Goal: Check status: Check status

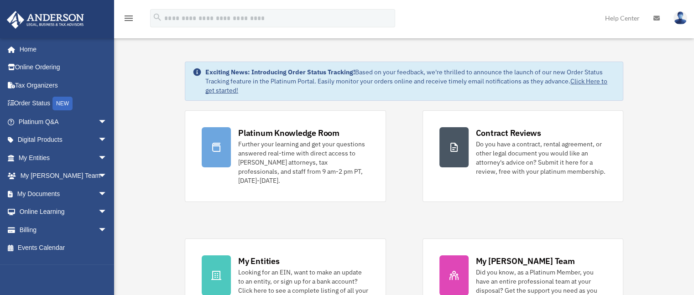
click at [590, 79] on link "Click Here to get started!" at bounding box center [406, 85] width 402 height 17
click at [86, 174] on link "My Anderson Team arrow_drop_down" at bounding box center [63, 176] width 115 height 18
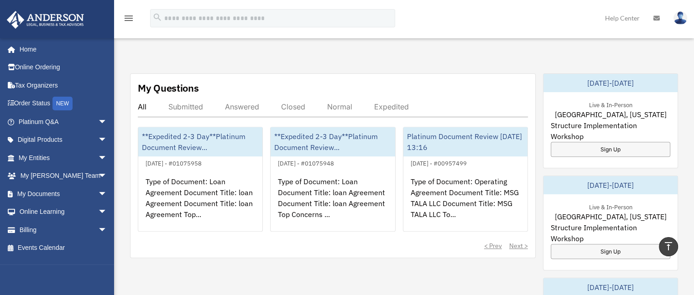
scroll to position [319, 0]
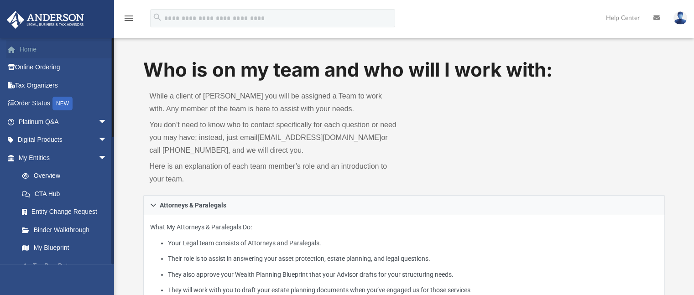
click at [29, 51] on link "Home" at bounding box center [63, 49] width 115 height 18
click at [22, 45] on link "Home" at bounding box center [63, 49] width 115 height 18
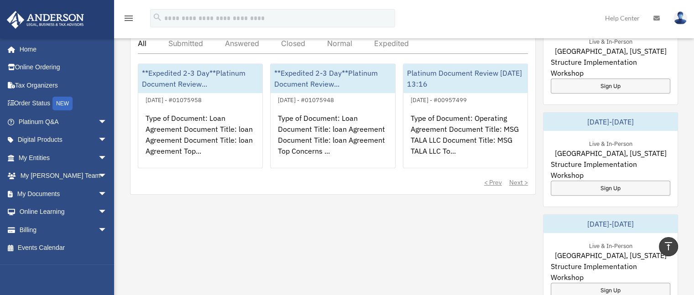
scroll to position [334, 0]
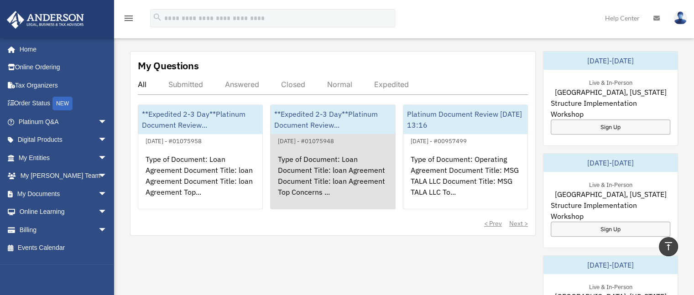
click at [315, 105] on div "**Expedited 2-3 Day**Platinum Document Review..." at bounding box center [333, 119] width 124 height 29
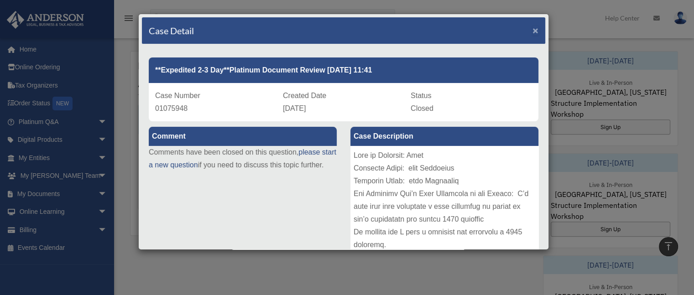
click at [532, 32] on span "×" at bounding box center [535, 30] width 6 height 10
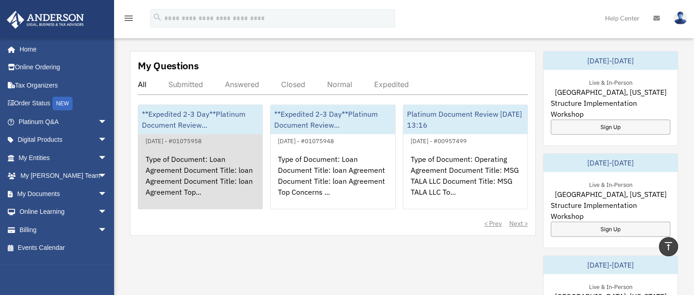
click at [184, 107] on div "**Expedited 2-3 Day**Platinum Document Review..." at bounding box center [200, 119] width 124 height 29
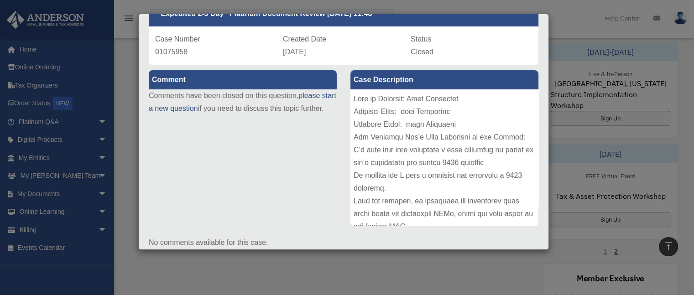
scroll to position [0, 0]
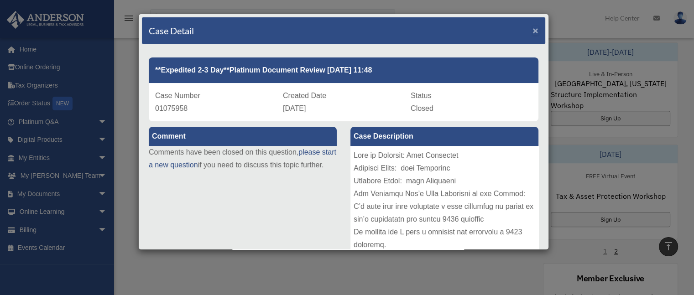
click at [532, 27] on span "×" at bounding box center [535, 30] width 6 height 10
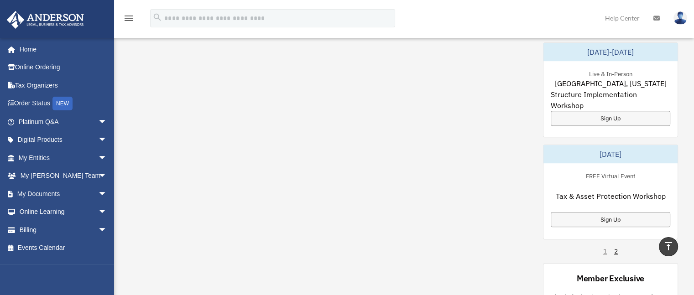
scroll to position [333, 0]
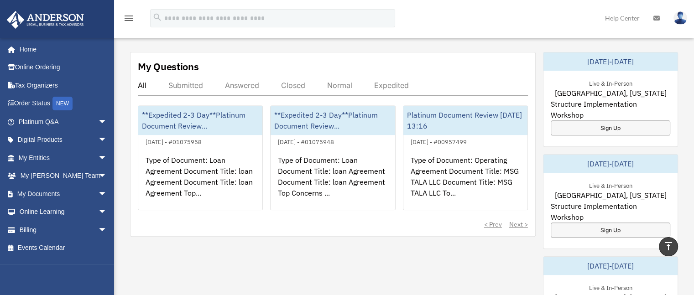
click at [519, 220] on div "< Prev Next >" at bounding box center [333, 224] width 390 height 9
click at [511, 220] on div "< Prev Next >" at bounding box center [333, 224] width 390 height 9
click at [485, 220] on div "< Prev Next >" at bounding box center [333, 224] width 390 height 9
click at [501, 220] on div "< Prev Next >" at bounding box center [333, 224] width 390 height 9
click at [191, 81] on div "Submitted" at bounding box center [185, 85] width 35 height 9
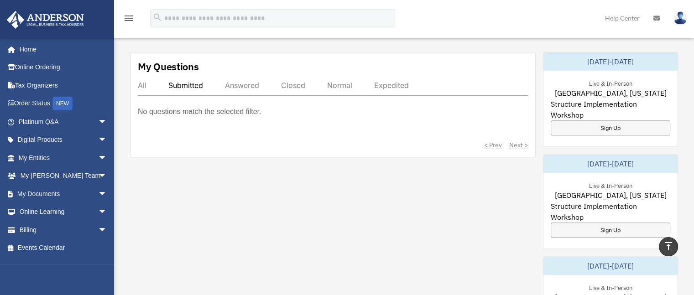
click at [255, 81] on div "Answered" at bounding box center [242, 85] width 34 height 9
click at [289, 81] on div "Closed" at bounding box center [293, 85] width 24 height 9
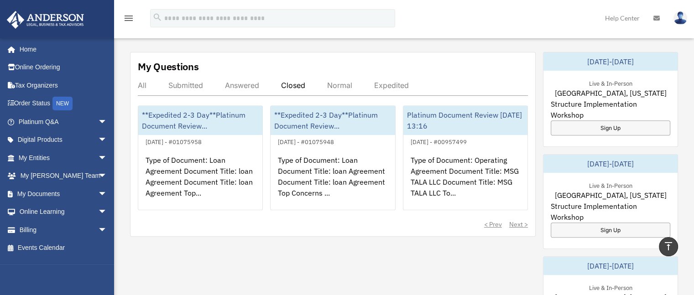
click at [349, 81] on div "Normal" at bounding box center [339, 85] width 25 height 9
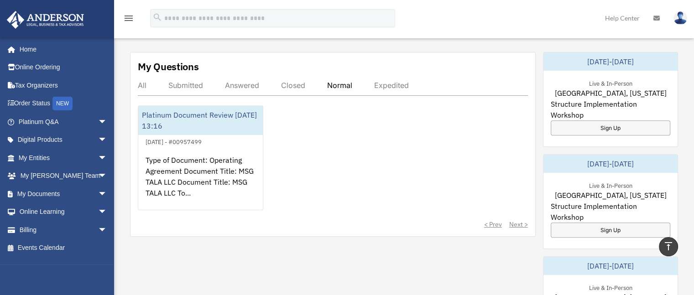
click at [389, 81] on div "Expedited" at bounding box center [391, 85] width 35 height 9
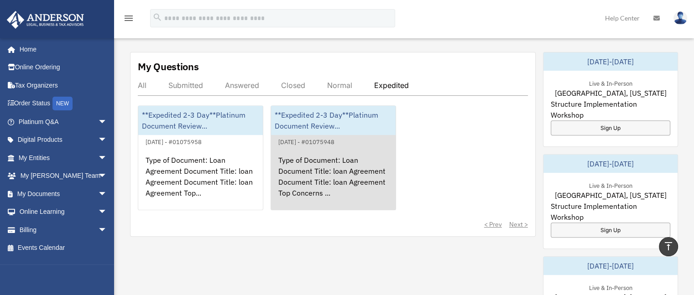
click at [318, 151] on div "Type of Document: Loan Document Title: loan Agreement Document Title: loan Agre…" at bounding box center [333, 182] width 125 height 71
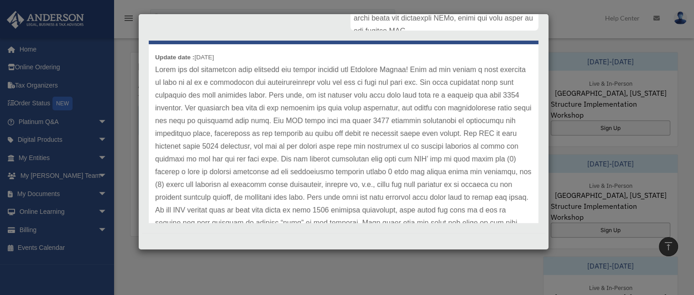
scroll to position [0, 0]
